Goal: Information Seeking & Learning: Understand process/instructions

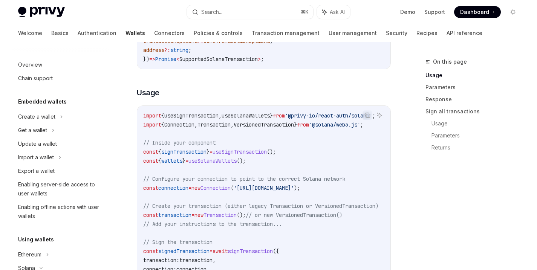
scroll to position [192, 0]
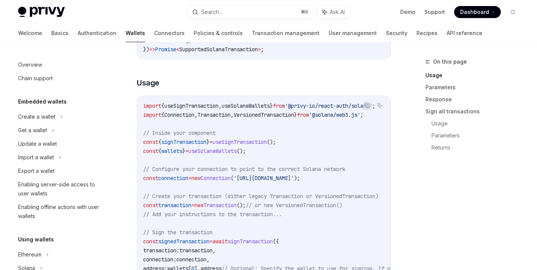
click at [258, 144] on span "useSignTransaction" at bounding box center [240, 142] width 54 height 7
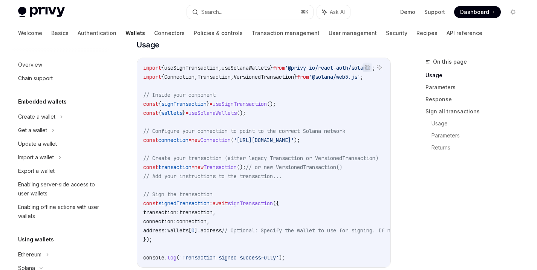
scroll to position [242, 0]
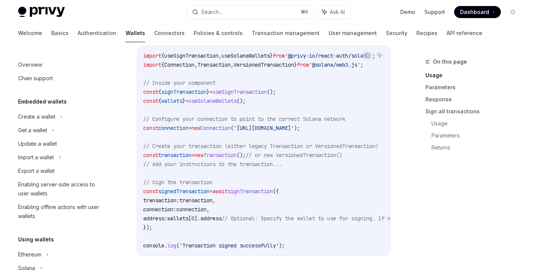
click at [281, 208] on code "import { useSignTransaction , useSolanaWallets } from '@privy-io/react-auth/sol…" at bounding box center [340, 150] width 395 height 199
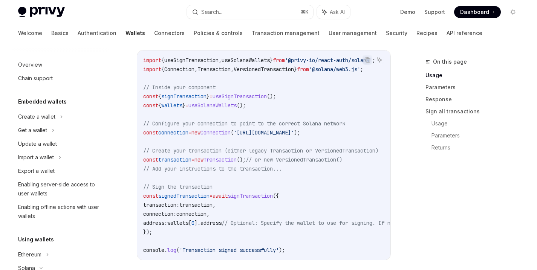
scroll to position [233, 0]
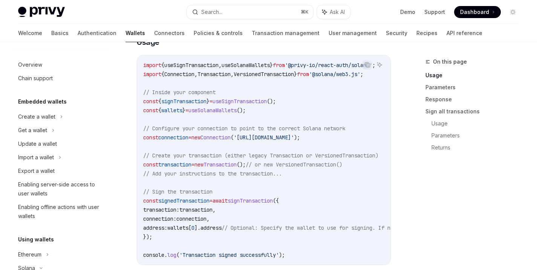
click at [231, 138] on span "Connection" at bounding box center [216, 137] width 30 height 7
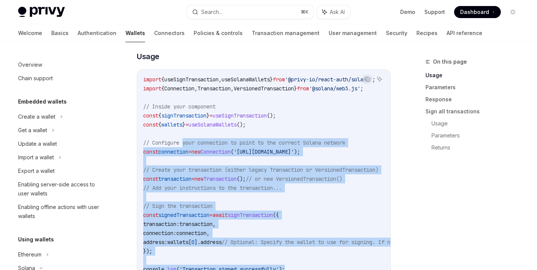
scroll to position [185, 0]
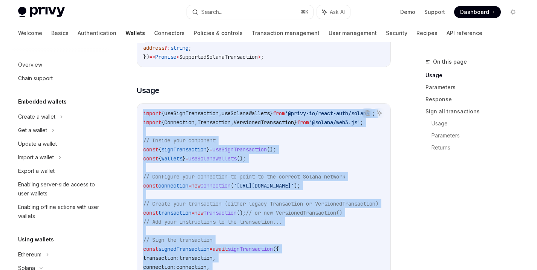
drag, startPoint x: 304, startPoint y: 207, endPoint x: 134, endPoint y: 117, distance: 192.0
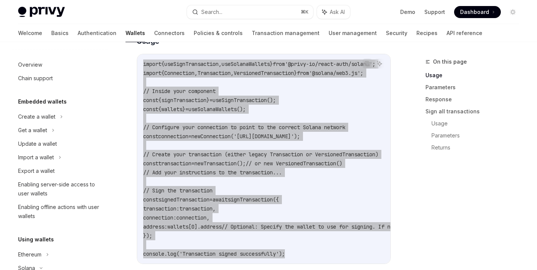
scroll to position [212, 0]
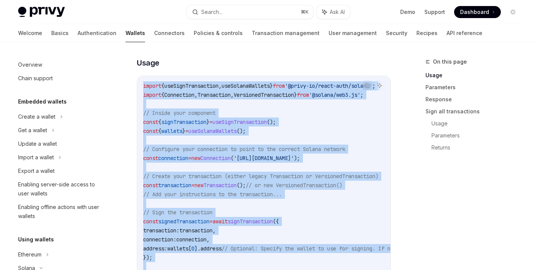
copy code "import { useSignTransaction , useSolanaWallets } from '@privy-io/react-auth/sol…"
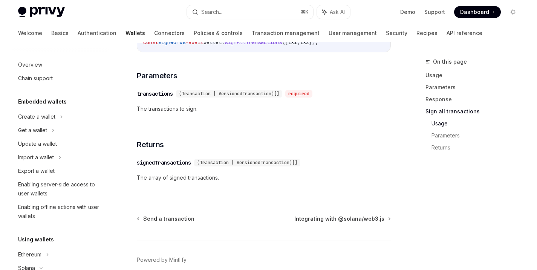
scroll to position [1244, 0]
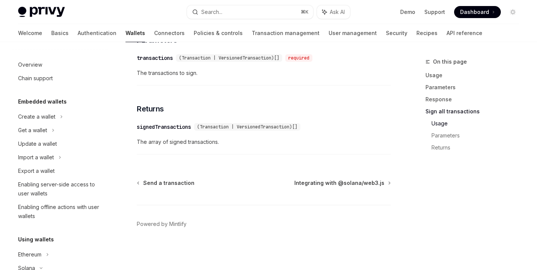
click at [334, 183] on span "Integrating with @solana/web3.js" at bounding box center [340, 183] width 90 height 8
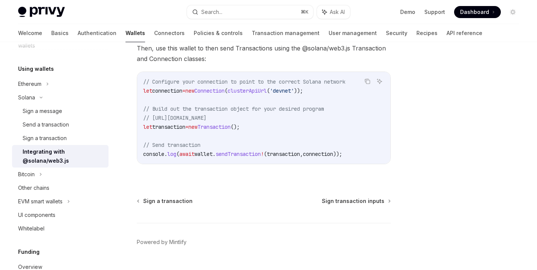
scroll to position [241, 0]
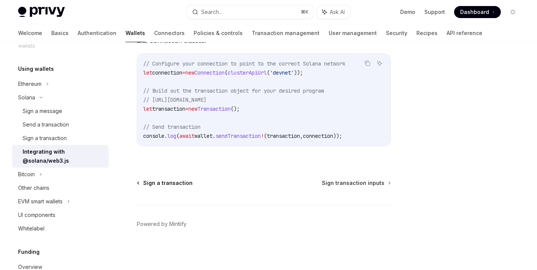
click at [164, 181] on span "Sign a transaction" at bounding box center [167, 183] width 49 height 8
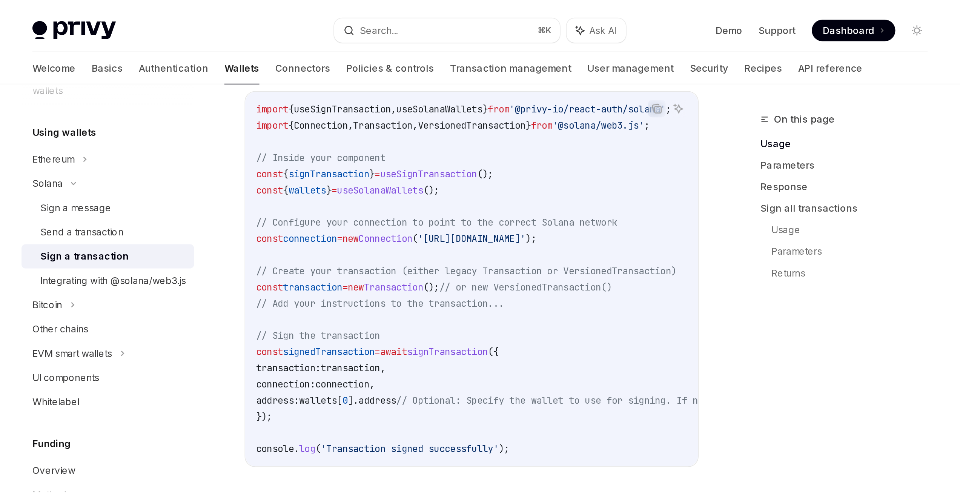
scroll to position [359, 0]
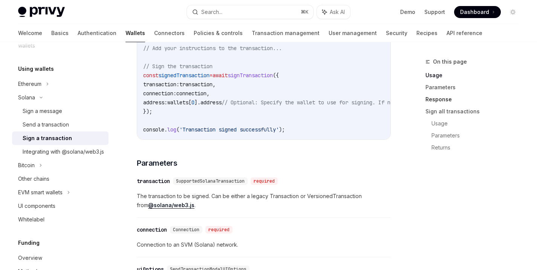
type textarea "*"
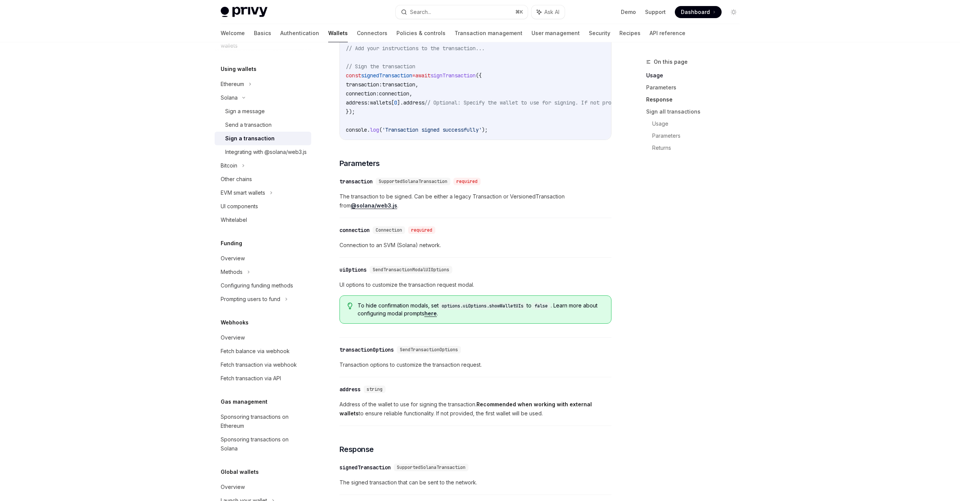
scroll to position [171, 0]
